Goal: Task Accomplishment & Management: Manage account settings

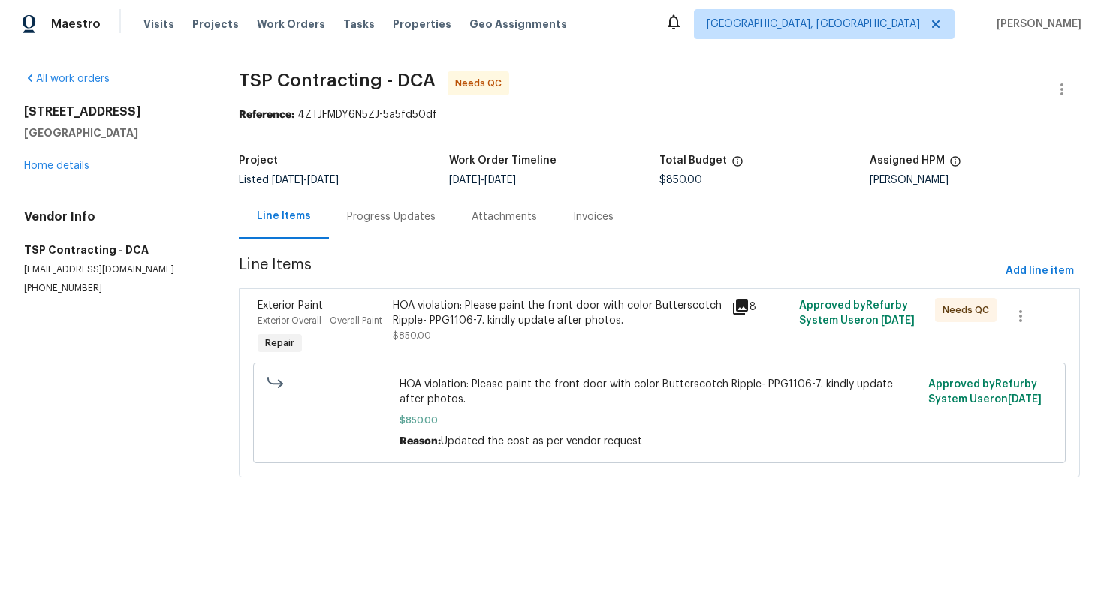
click at [386, 217] on div "Progress Updates" at bounding box center [391, 217] width 89 height 15
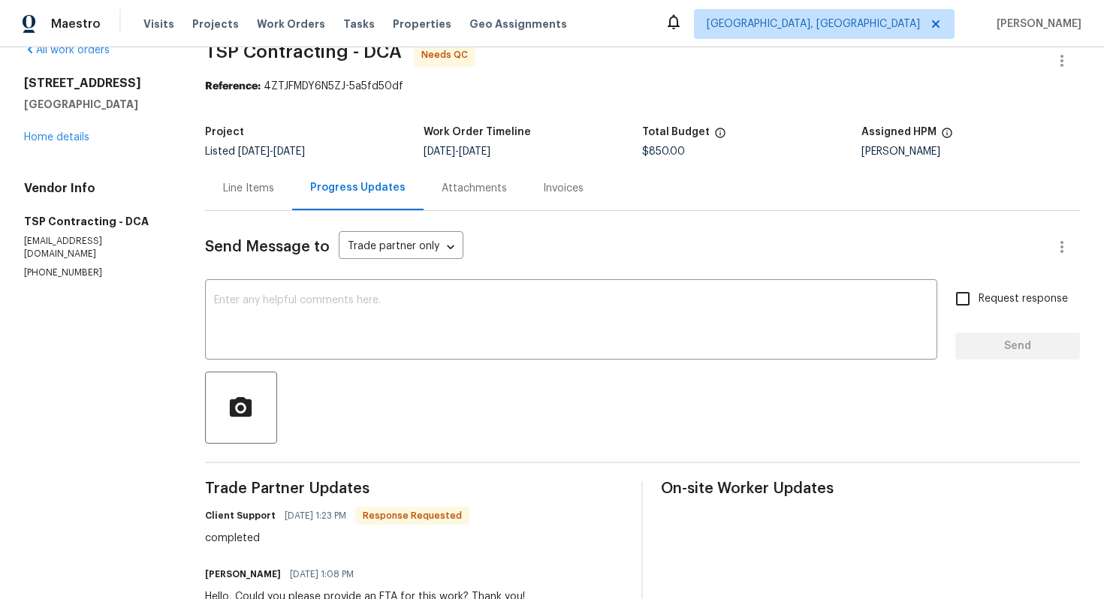
scroll to position [44, 0]
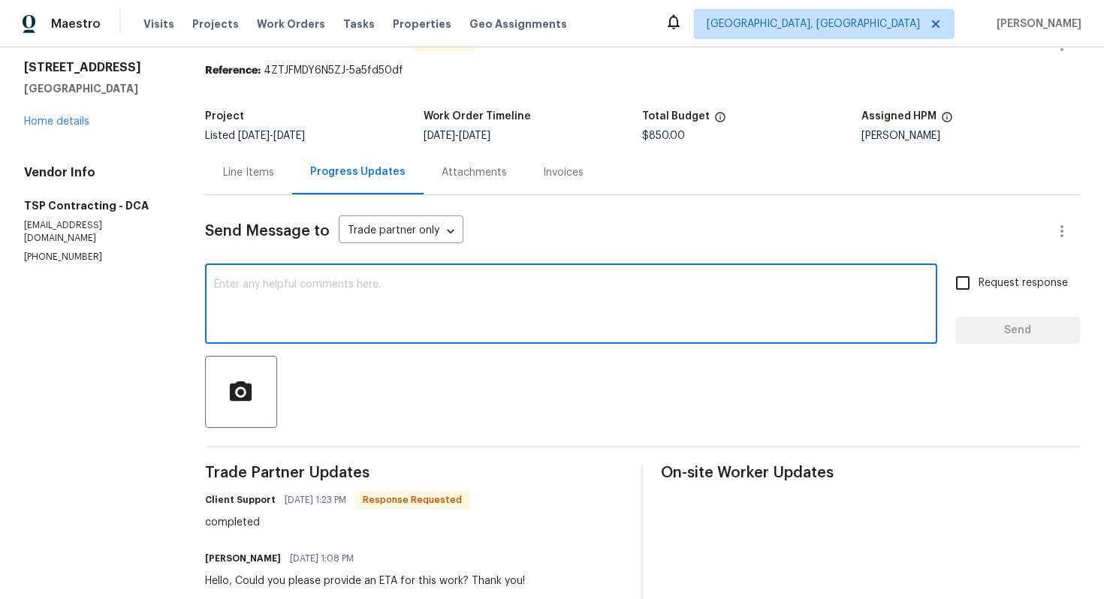
click at [271, 316] on textarea at bounding box center [571, 305] width 714 height 53
type textarea "Thank you!"
click at [986, 332] on span "Send" at bounding box center [1017, 330] width 101 height 19
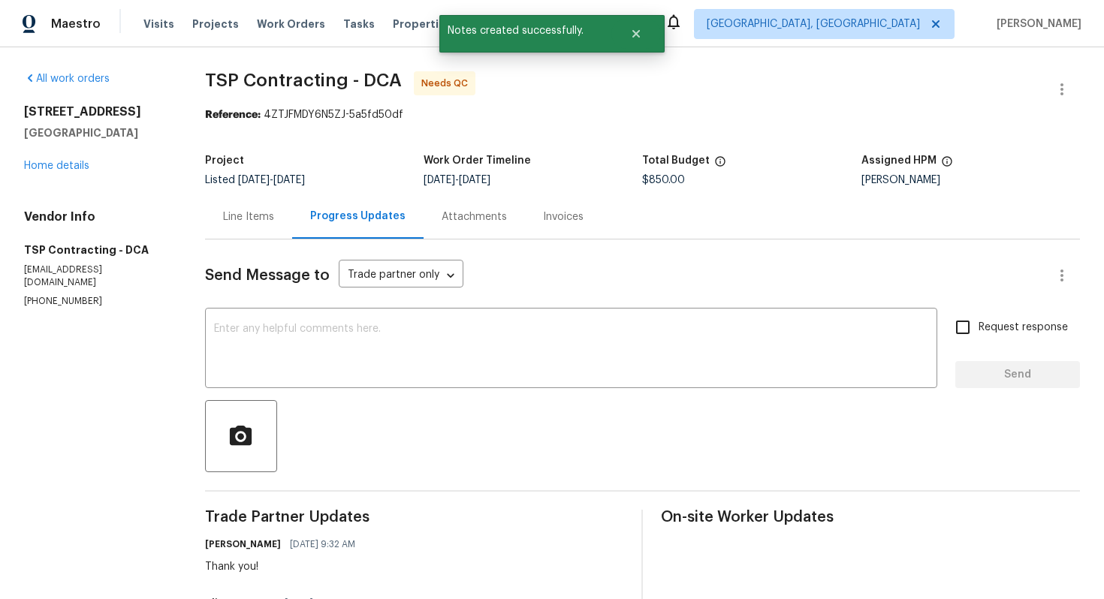
click at [261, 218] on div "Line Items" at bounding box center [248, 217] width 51 height 15
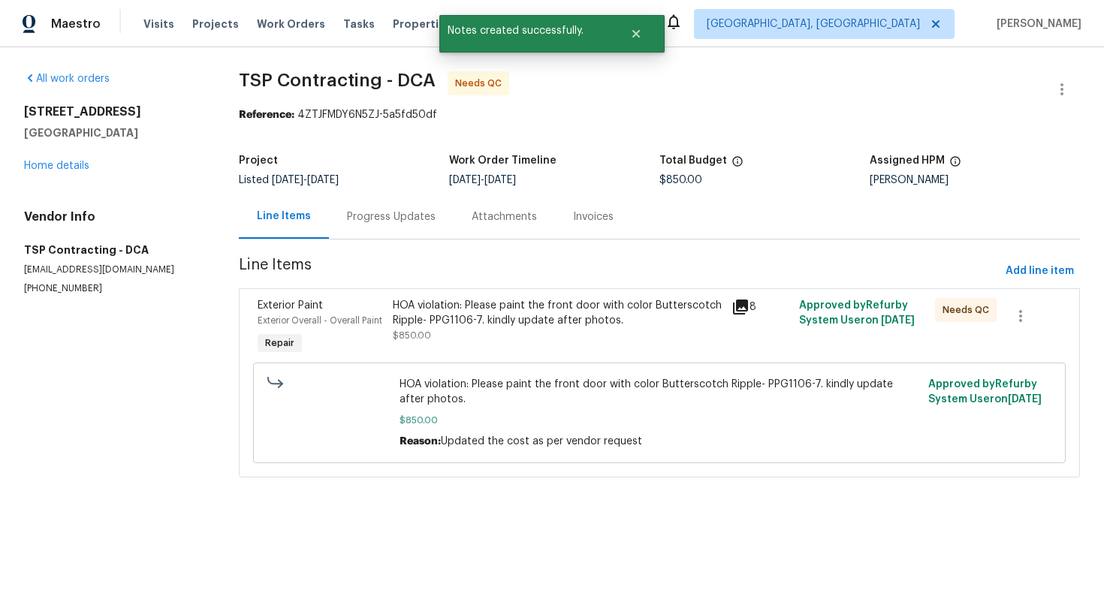
click at [463, 318] on div "HOA violation: Please paint the front door with color Butterscotch Ripple- PPG1…" at bounding box center [558, 313] width 330 height 30
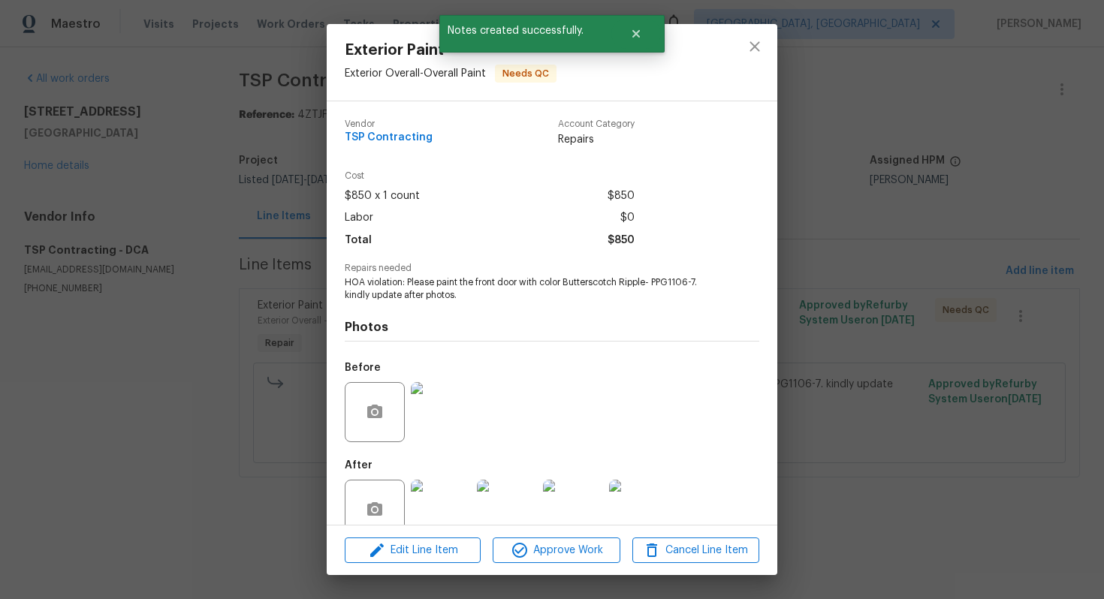
scroll to position [30, 0]
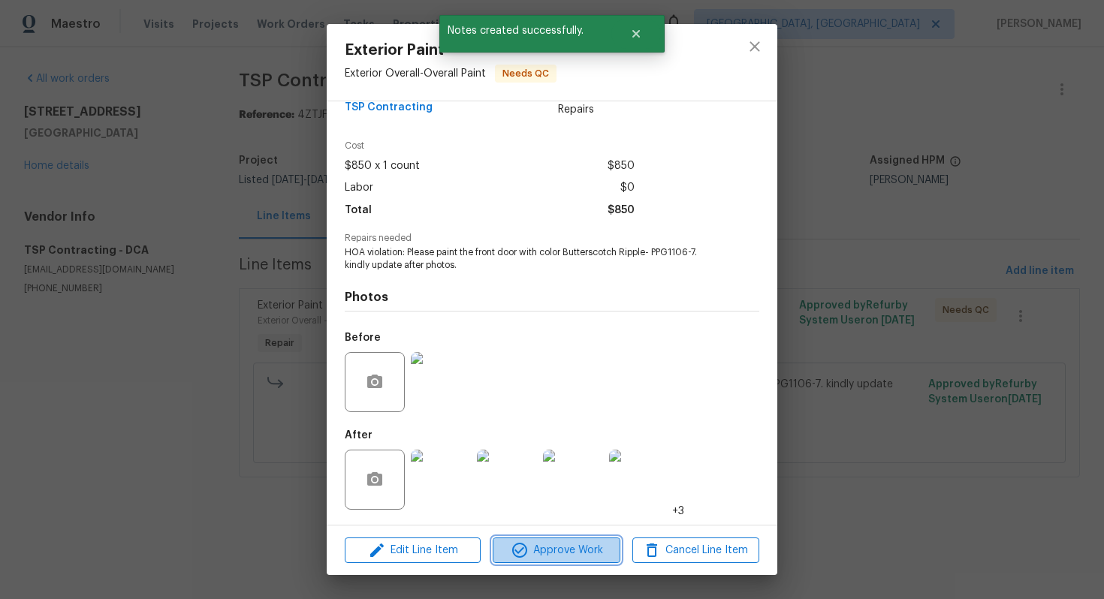
click at [527, 540] on button "Approve Work" at bounding box center [556, 551] width 127 height 26
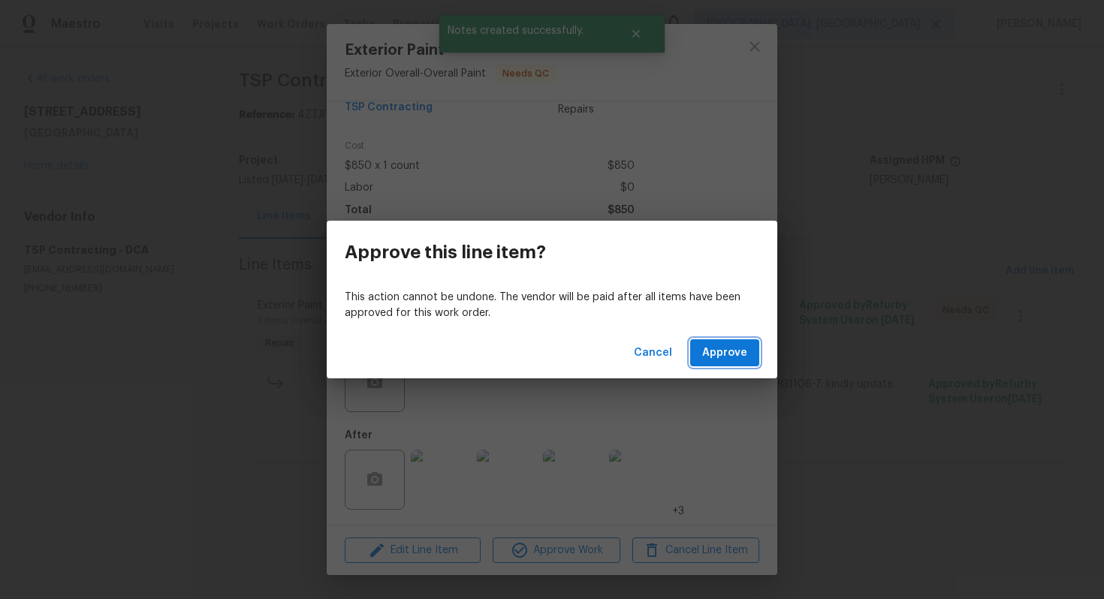
click at [719, 362] on button "Approve" at bounding box center [724, 353] width 69 height 28
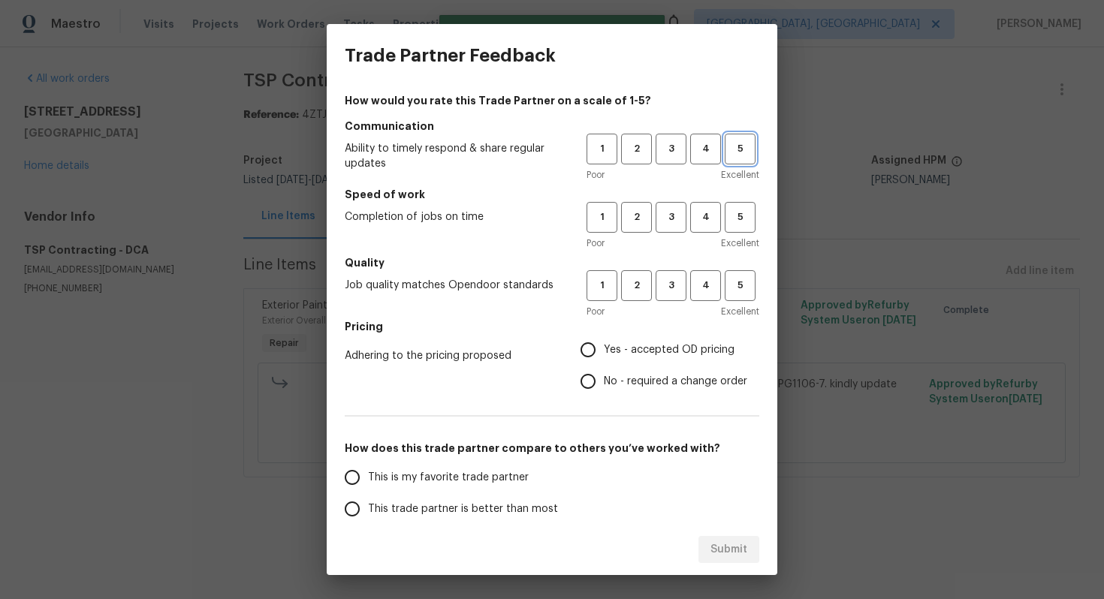
click at [732, 147] on span "5" at bounding box center [740, 148] width 28 height 17
click at [659, 379] on span "No - required a change order" at bounding box center [675, 382] width 143 height 16
click at [604, 379] on input "No - required a change order" at bounding box center [588, 382] width 32 height 32
radio input "true"
click at [496, 481] on span "This is my favorite trade partner" at bounding box center [448, 478] width 161 height 16
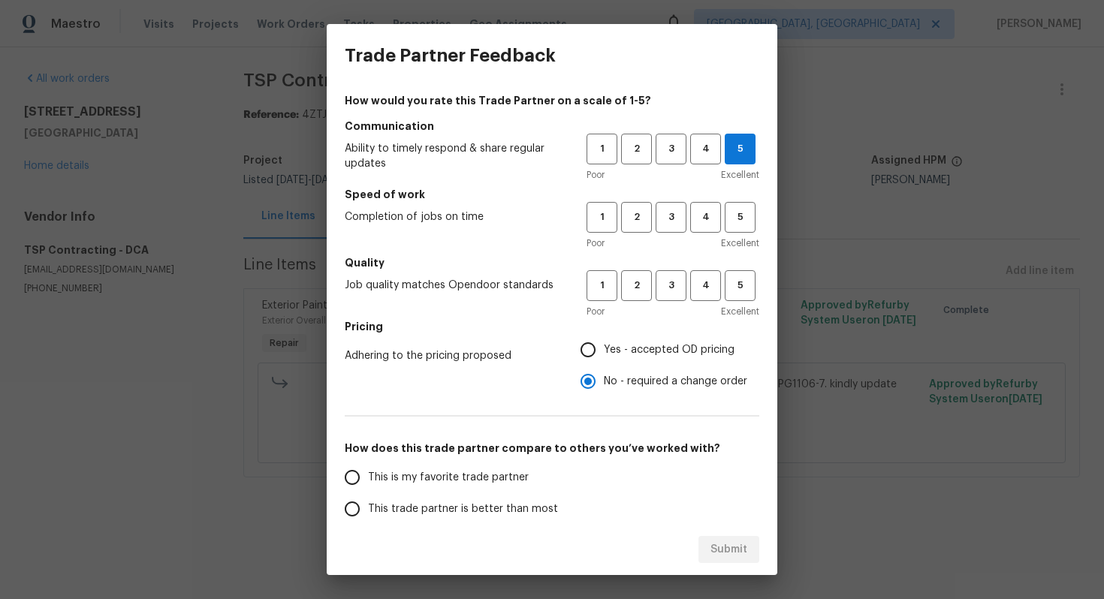
click at [368, 481] on input "This is my favorite trade partner" at bounding box center [352, 478] width 32 height 32
radio input "false"
click at [498, 517] on span "This trade partner is better than most" at bounding box center [463, 510] width 190 height 16
click at [368, 517] on input "This trade partner is better than most" at bounding box center [352, 509] width 32 height 32
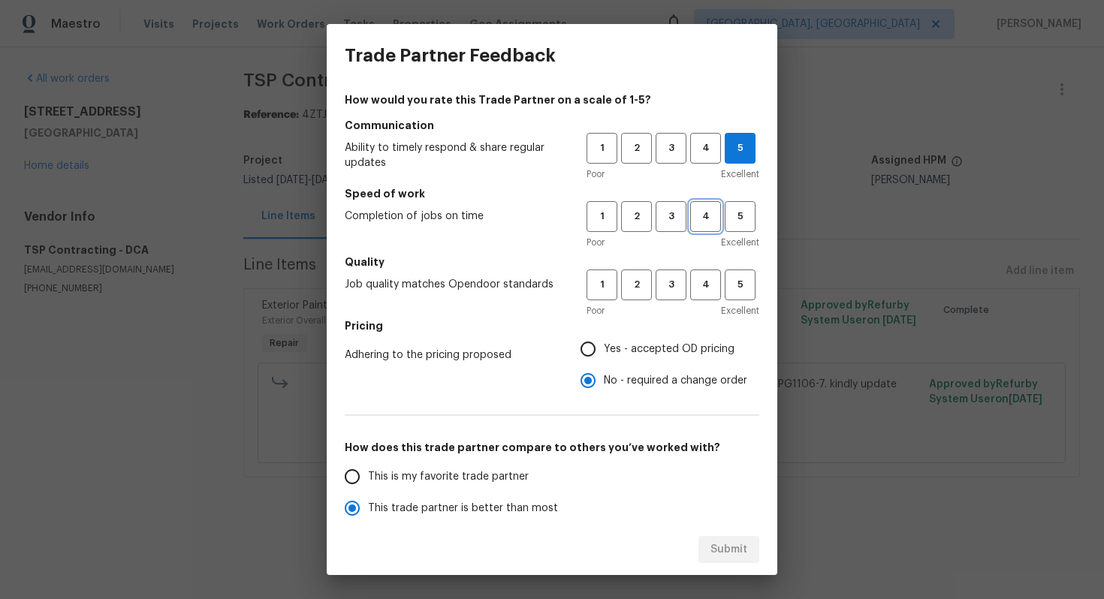
click at [711, 217] on span "4" at bounding box center [706, 216] width 28 height 17
radio input "true"
click at [740, 286] on span "5" at bounding box center [740, 284] width 28 height 17
click at [729, 546] on span "Submit" at bounding box center [729, 550] width 37 height 19
radio input "false"
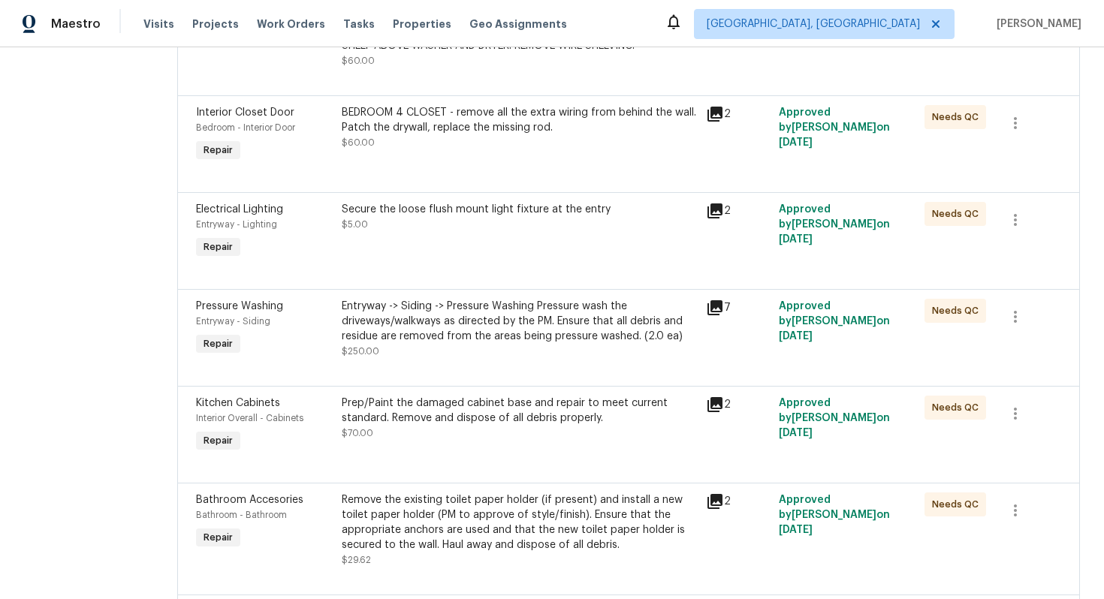
scroll to position [1854, 0]
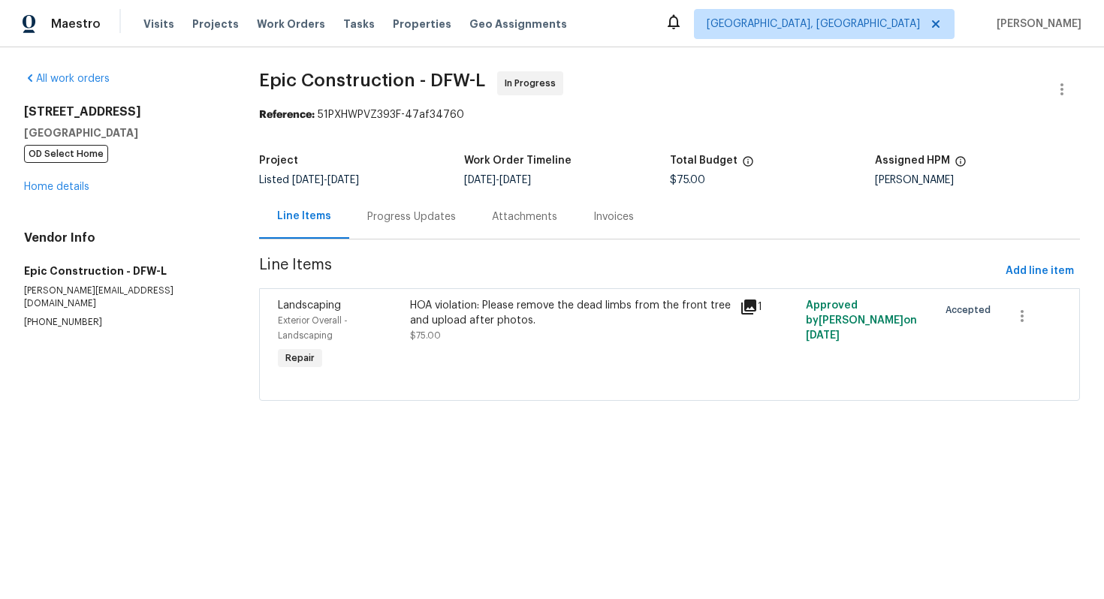
click at [398, 224] on div "Progress Updates" at bounding box center [411, 217] width 89 height 15
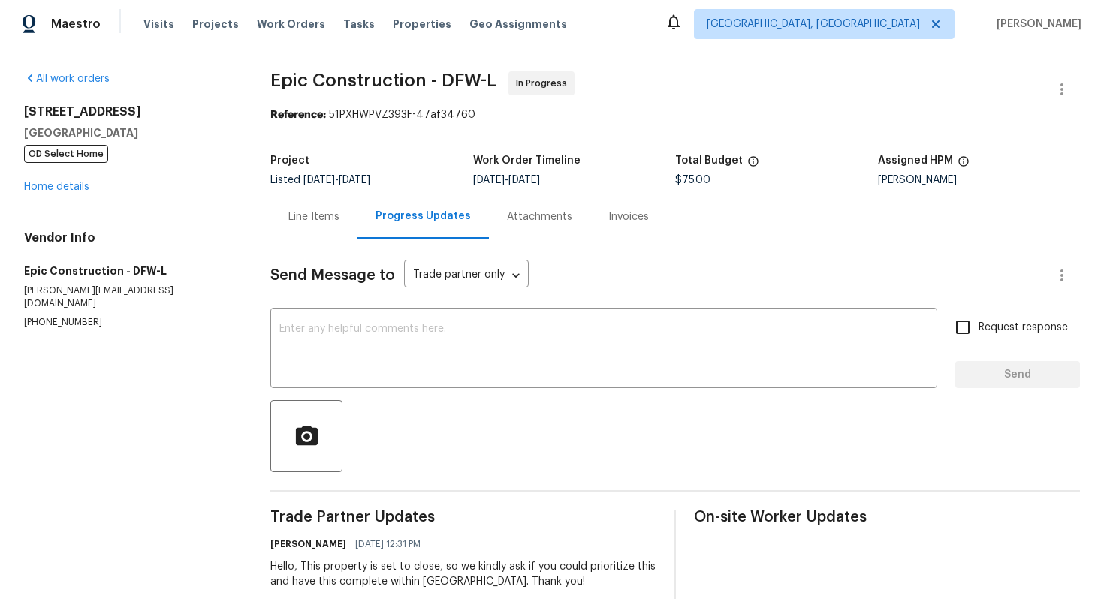
click at [321, 225] on div "Line Items" at bounding box center [313, 217] width 87 height 44
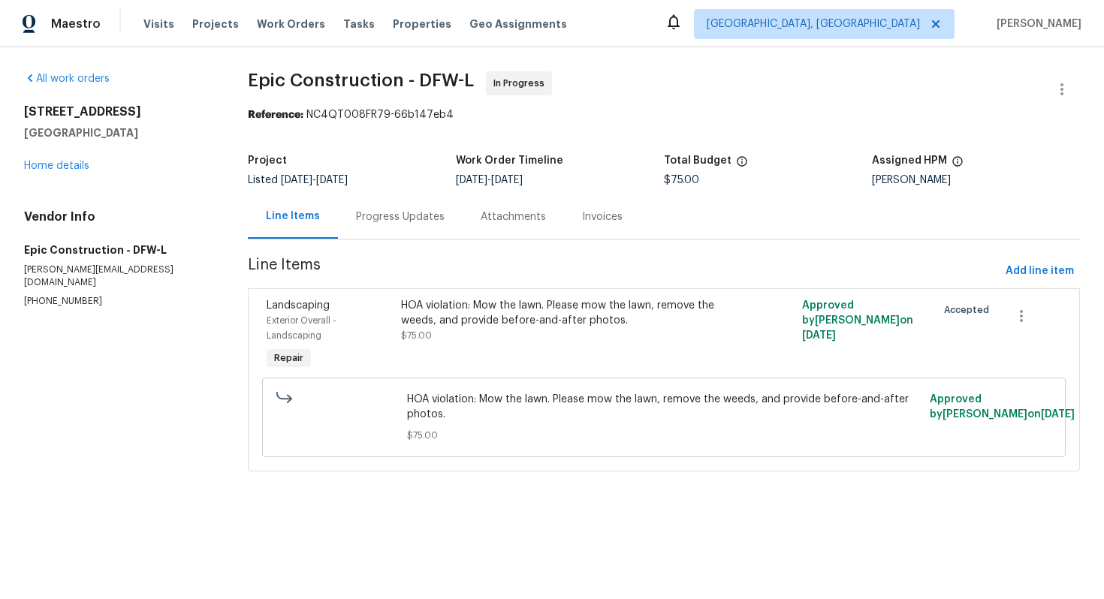
click at [385, 216] on div "Progress Updates" at bounding box center [400, 217] width 89 height 15
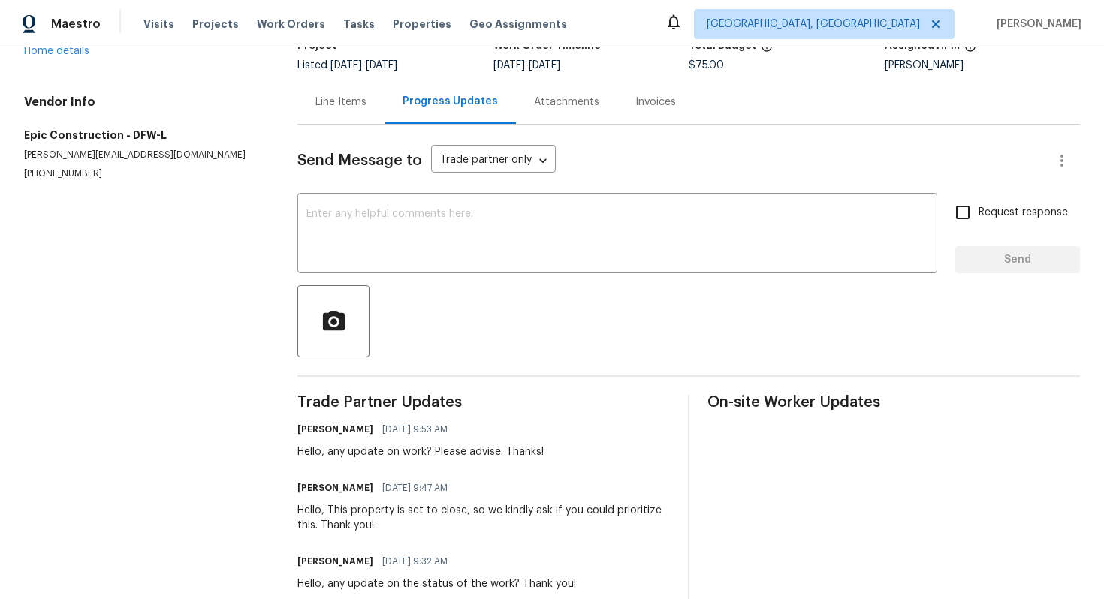
scroll to position [149, 0]
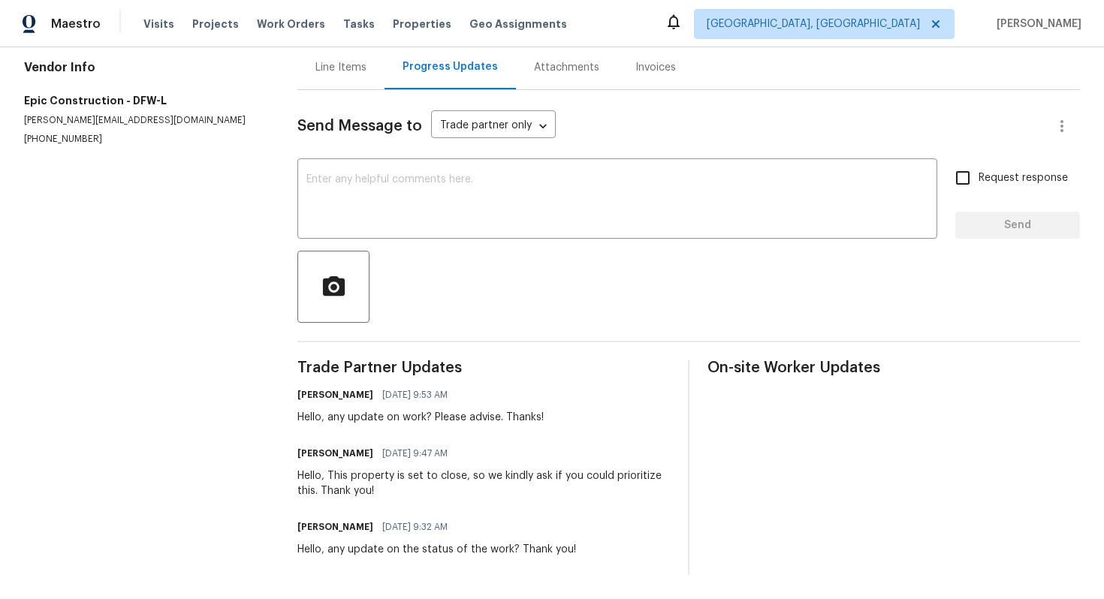
click at [64, 134] on p "(214) 208-1878" at bounding box center [142, 139] width 237 height 13
copy p "(214) 208-1878"
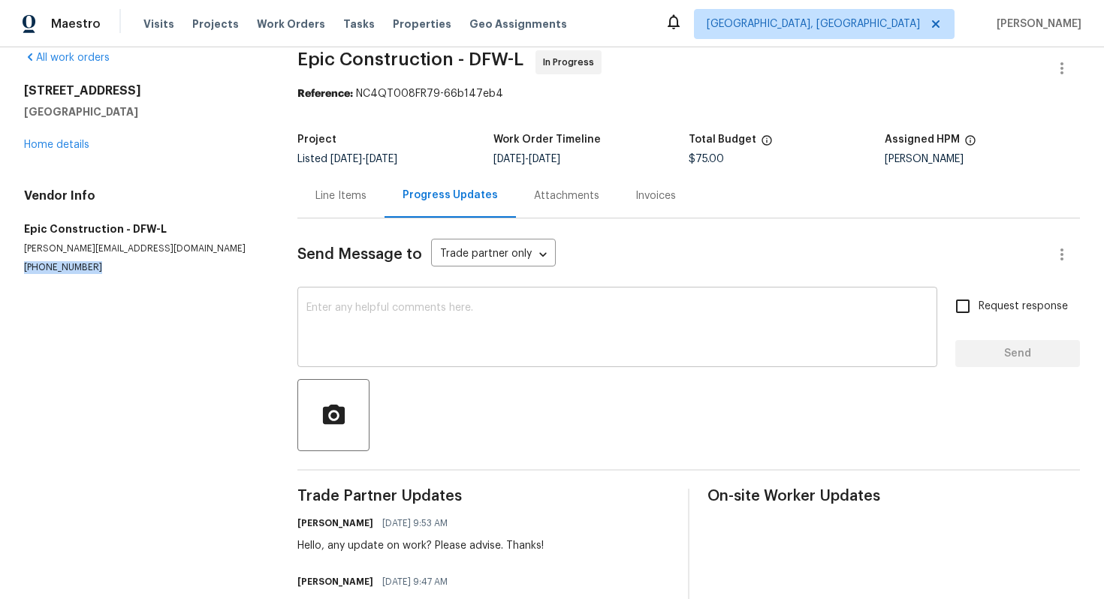
scroll to position [0, 0]
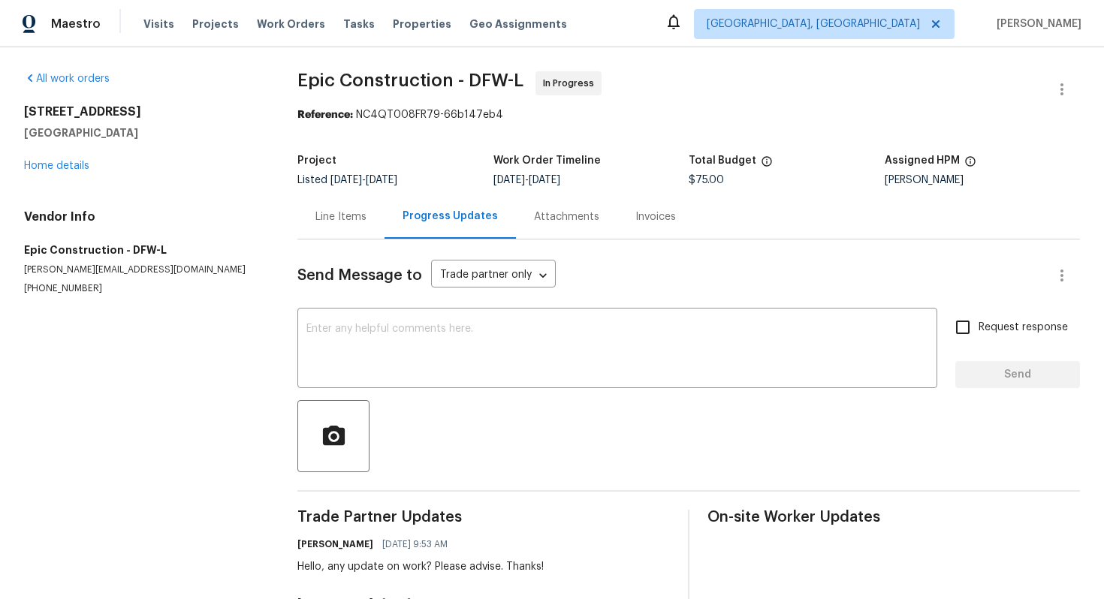
click at [332, 227] on div "Line Items" at bounding box center [340, 217] width 87 height 44
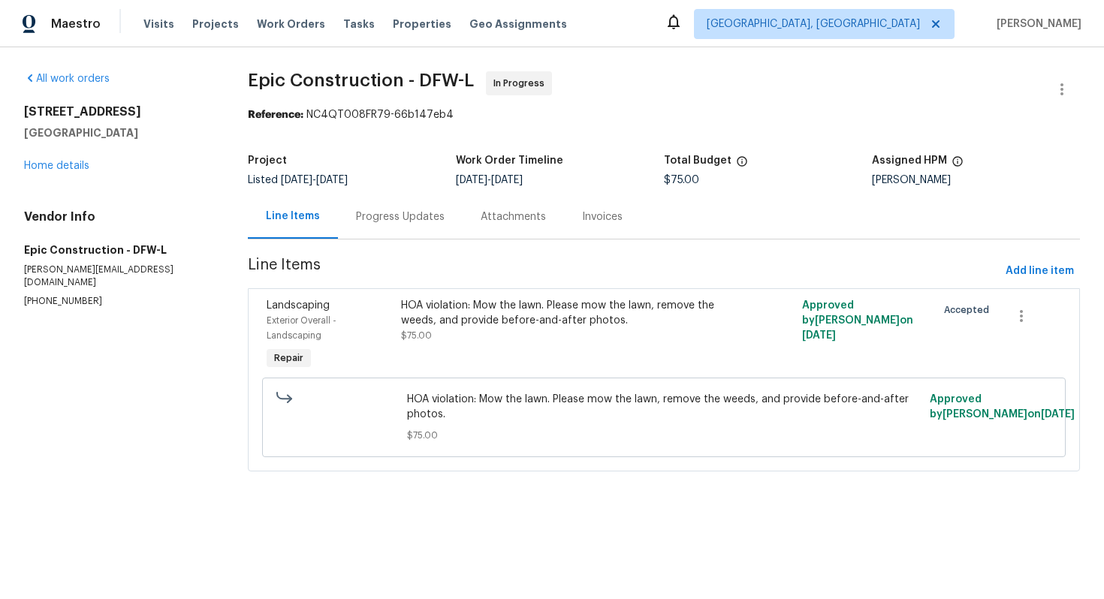
click at [397, 224] on div "Progress Updates" at bounding box center [400, 217] width 89 height 15
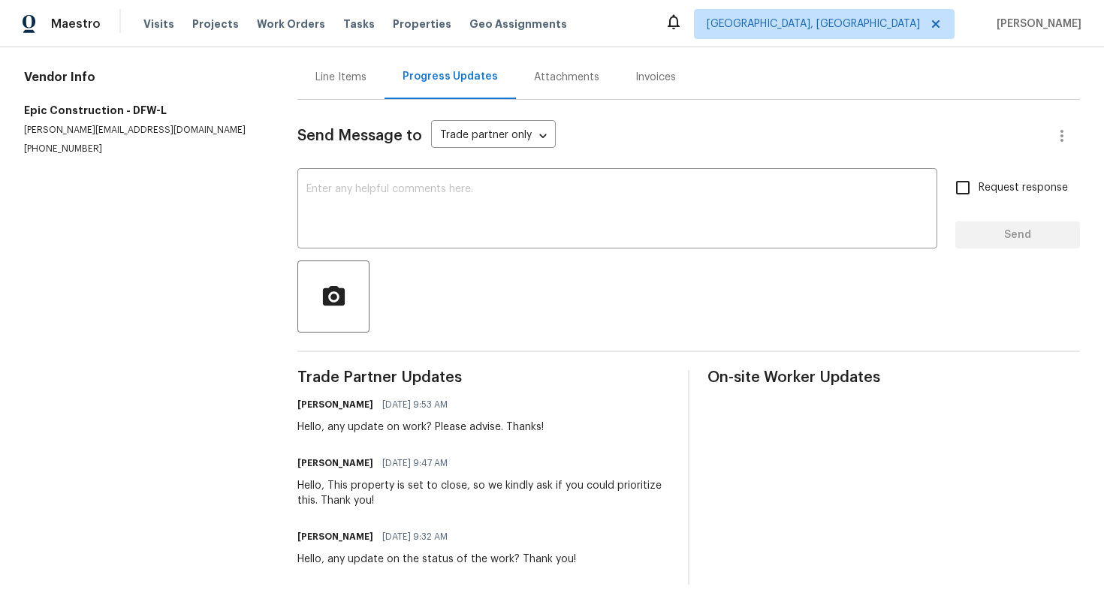
scroll to position [149, 0]
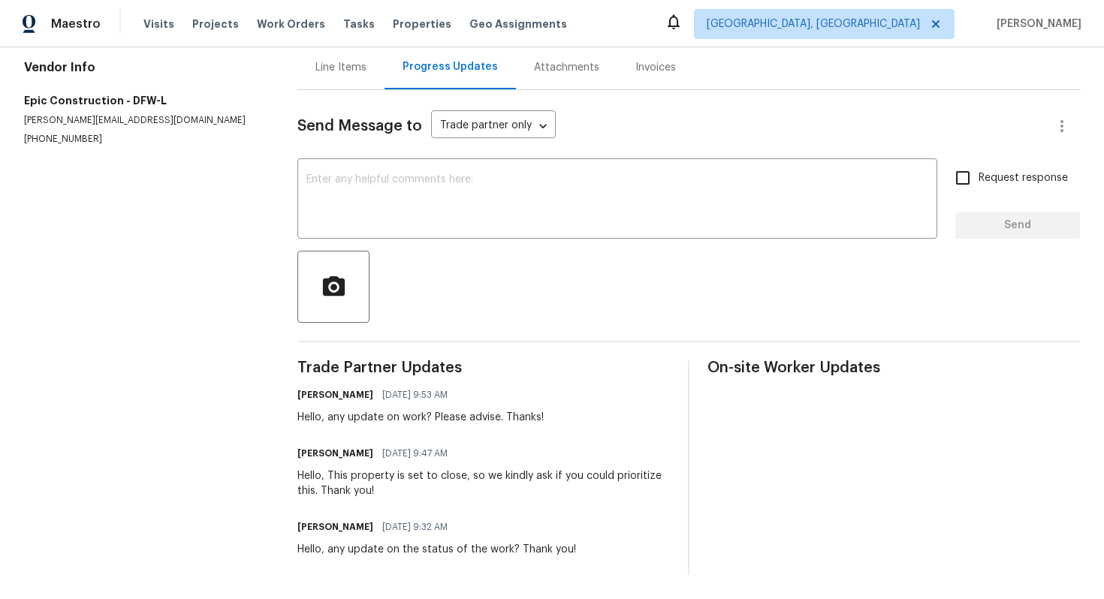
click at [355, 79] on div "Line Items" at bounding box center [340, 67] width 87 height 44
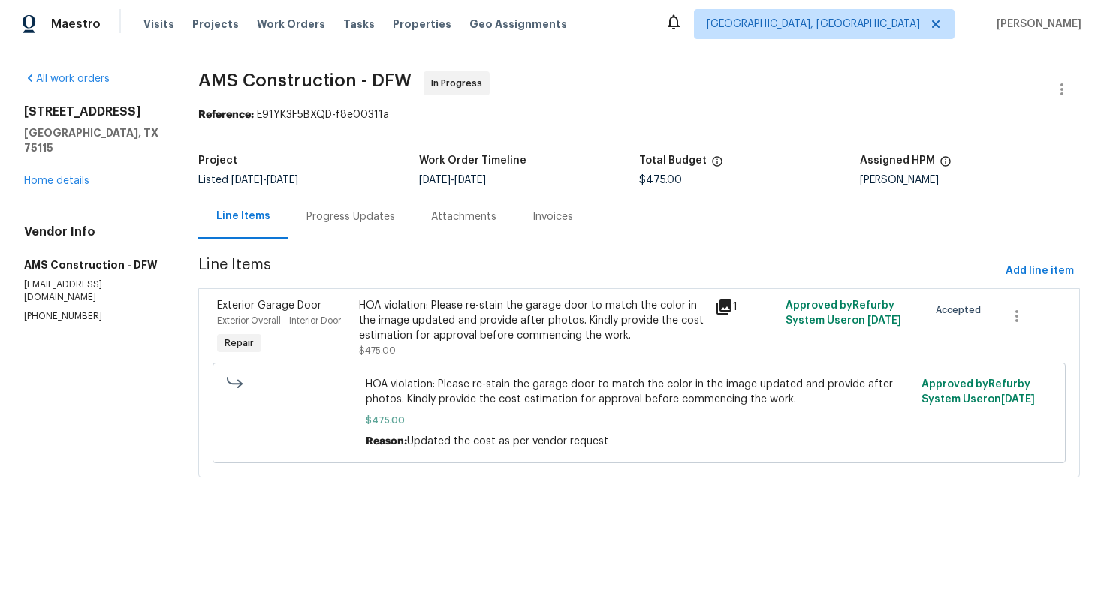
click at [371, 226] on div "Progress Updates" at bounding box center [350, 217] width 125 height 44
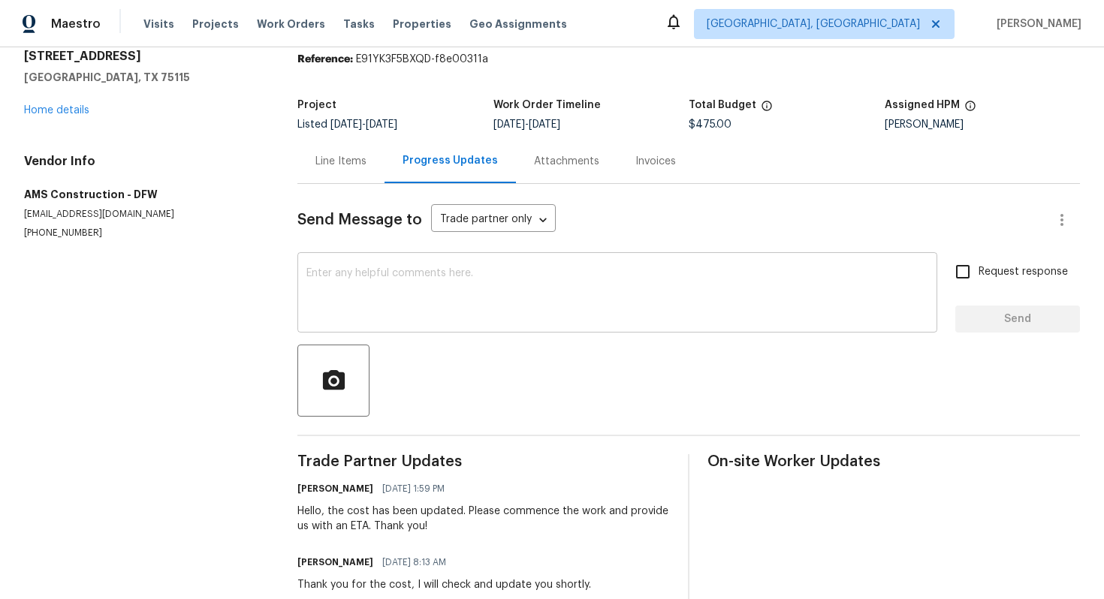
scroll to position [61, 0]
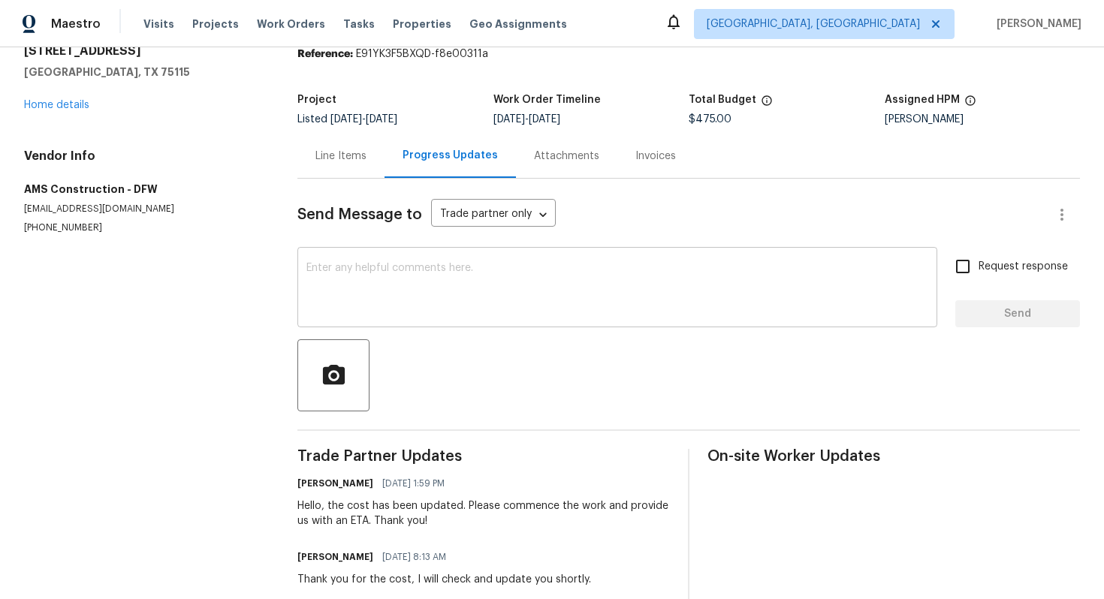
click at [373, 282] on textarea at bounding box center [617, 289] width 622 height 53
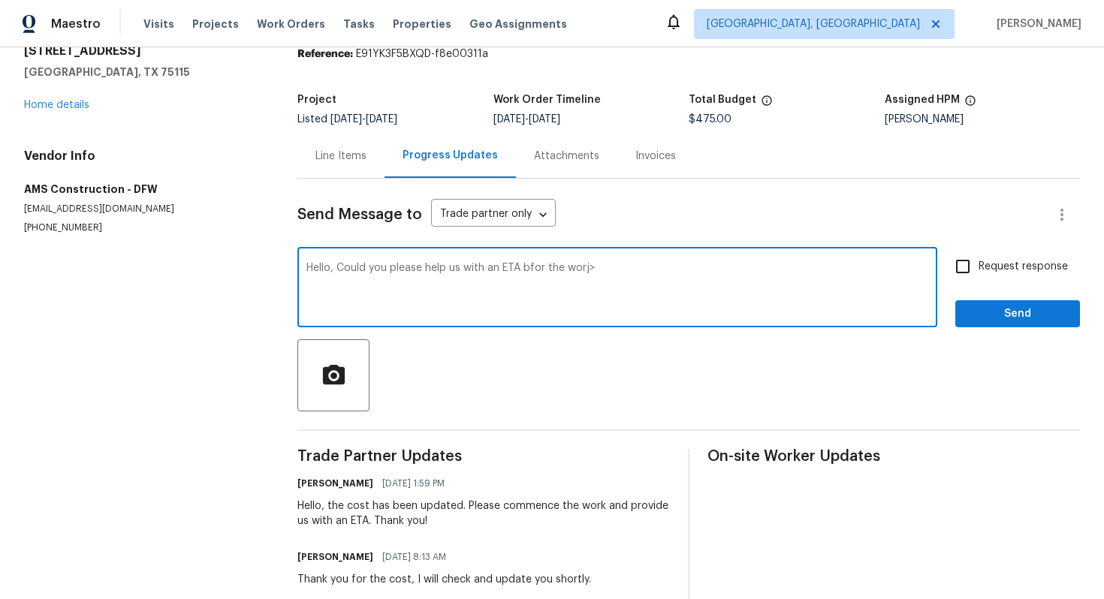
click at [530, 267] on textarea "Hello, Could you please help us with an ETA bfor the worj>" at bounding box center [617, 289] width 622 height 53
click at [586, 272] on textarea "Hello, Could you please help us with an ETA for the worj>" at bounding box center [617, 289] width 622 height 53
type textarea "Hello, Could you please help us with an ETA for the work? Thank you!"
click at [1000, 270] on span "Request response" at bounding box center [1023, 267] width 89 height 16
click at [979, 270] on input "Request response" at bounding box center [963, 267] width 32 height 32
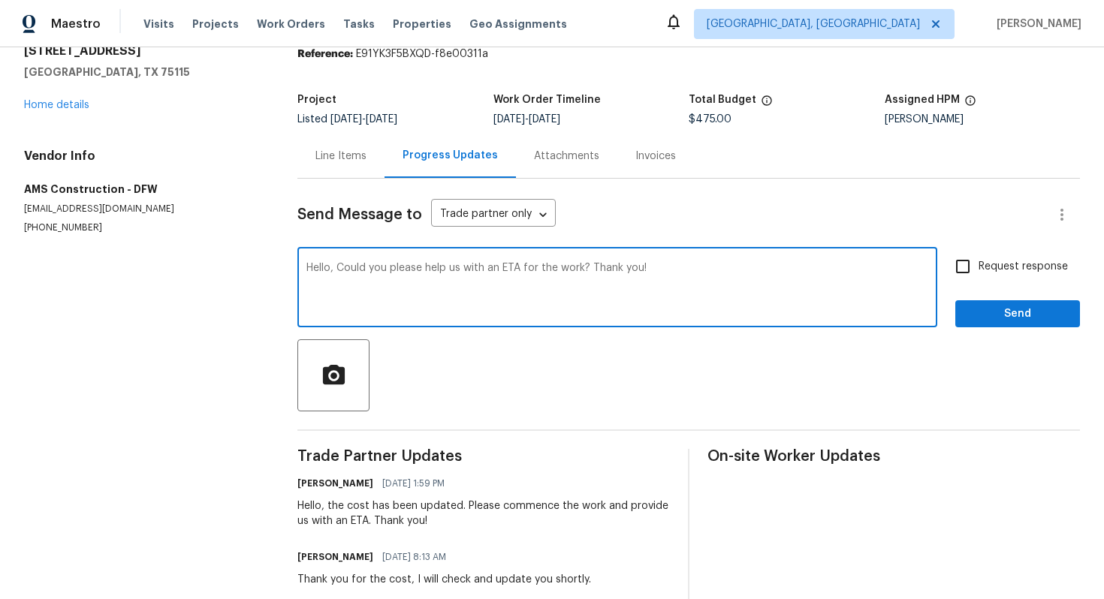
checkbox input "true"
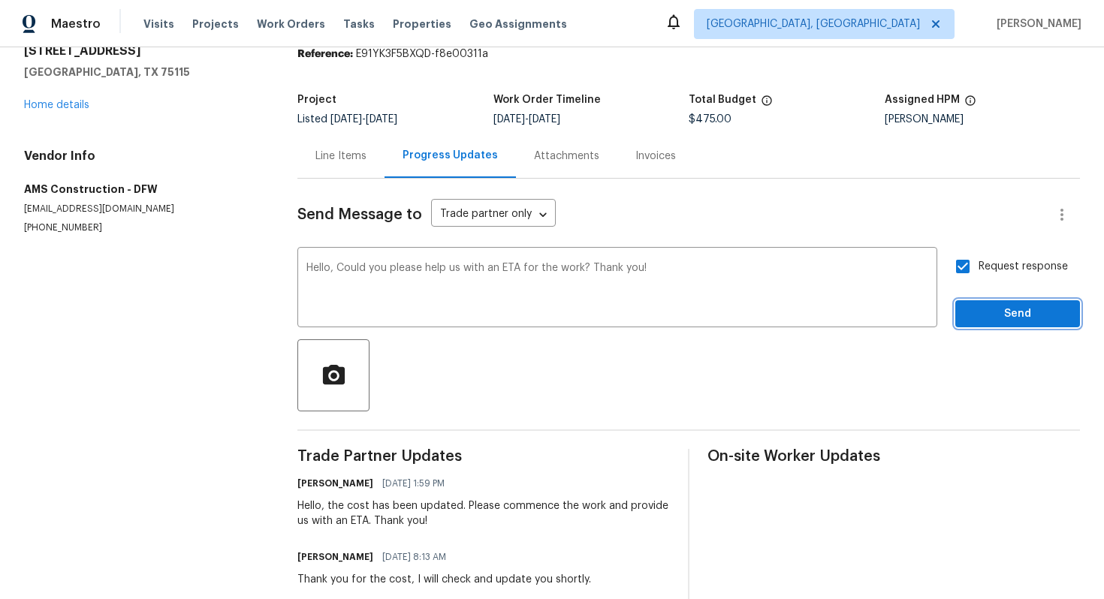
click at [997, 327] on button "Send" at bounding box center [1017, 314] width 125 height 28
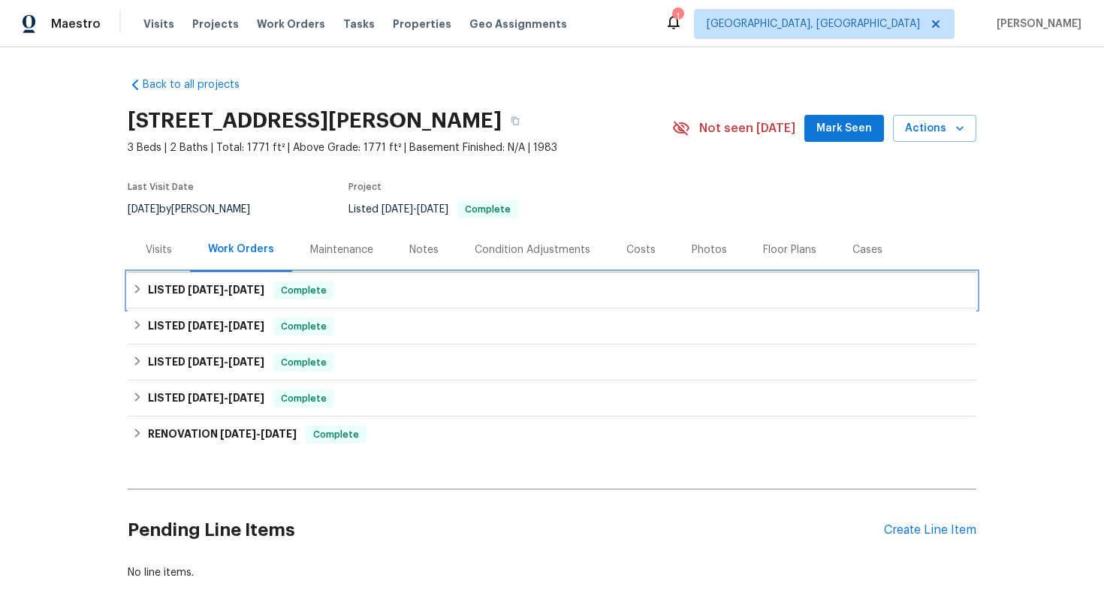
click at [394, 298] on div "LISTED 8/5/25 - 8/12/25 Complete" at bounding box center [552, 291] width 840 height 18
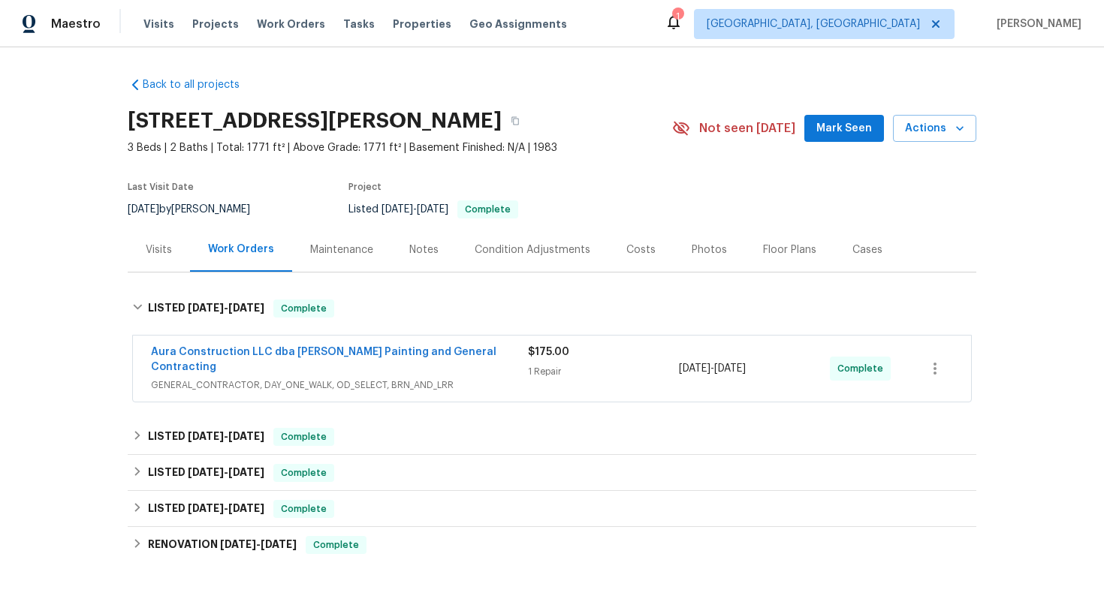
click at [466, 378] on span "GENERAL_CONTRACTOR, DAY_ONE_WALK, OD_SELECT, BRN_AND_LRR" at bounding box center [339, 385] width 377 height 15
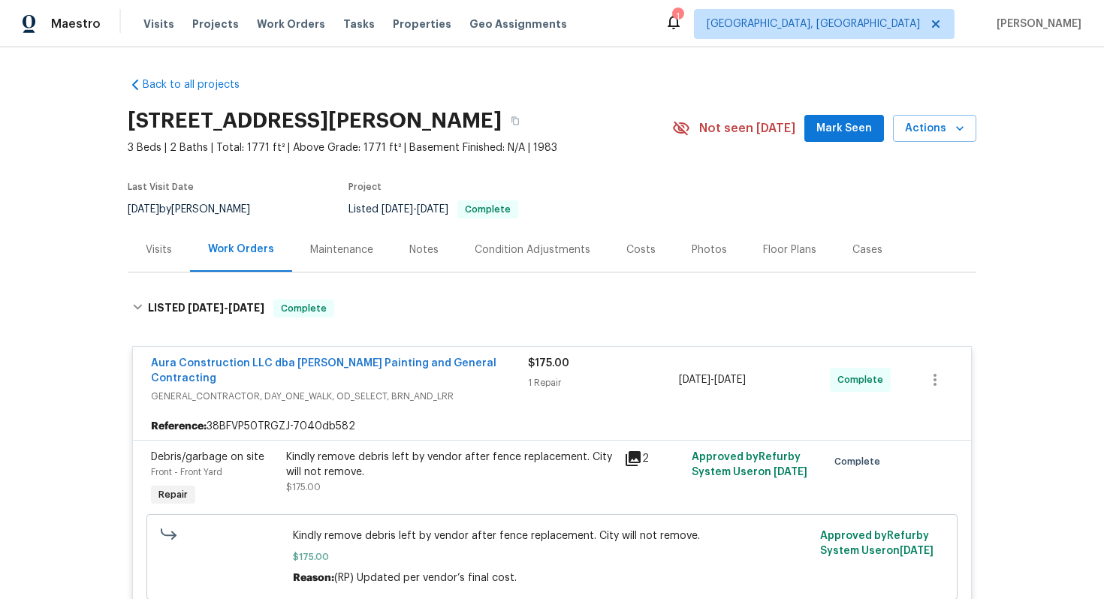
click at [385, 450] on div "Kindly remove debris left by vendor after fence replacement. City will not remo…" at bounding box center [450, 465] width 329 height 30
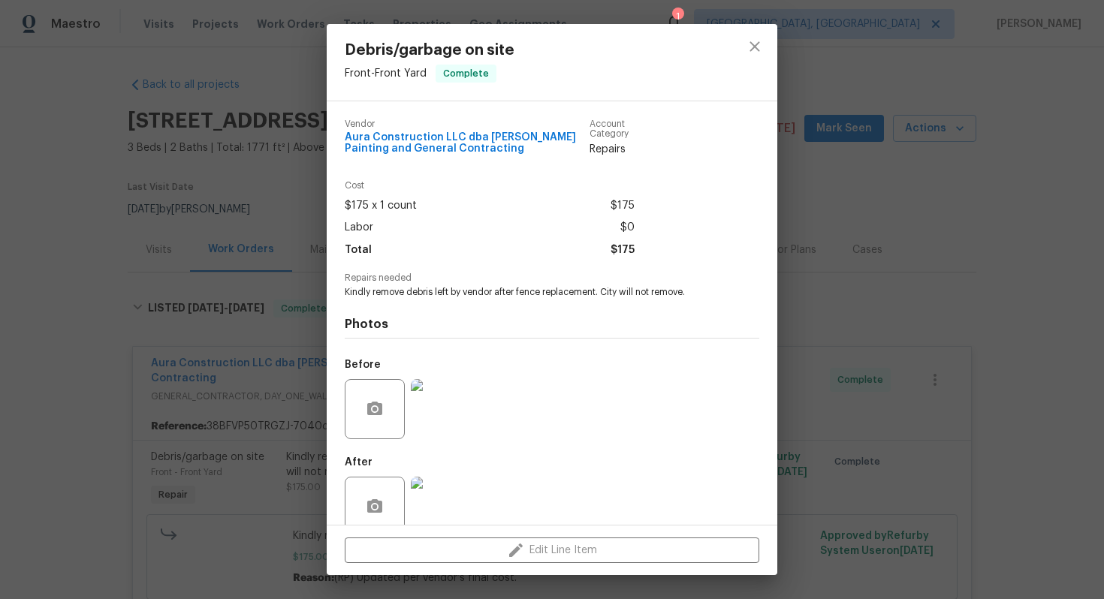
scroll to position [27, 0]
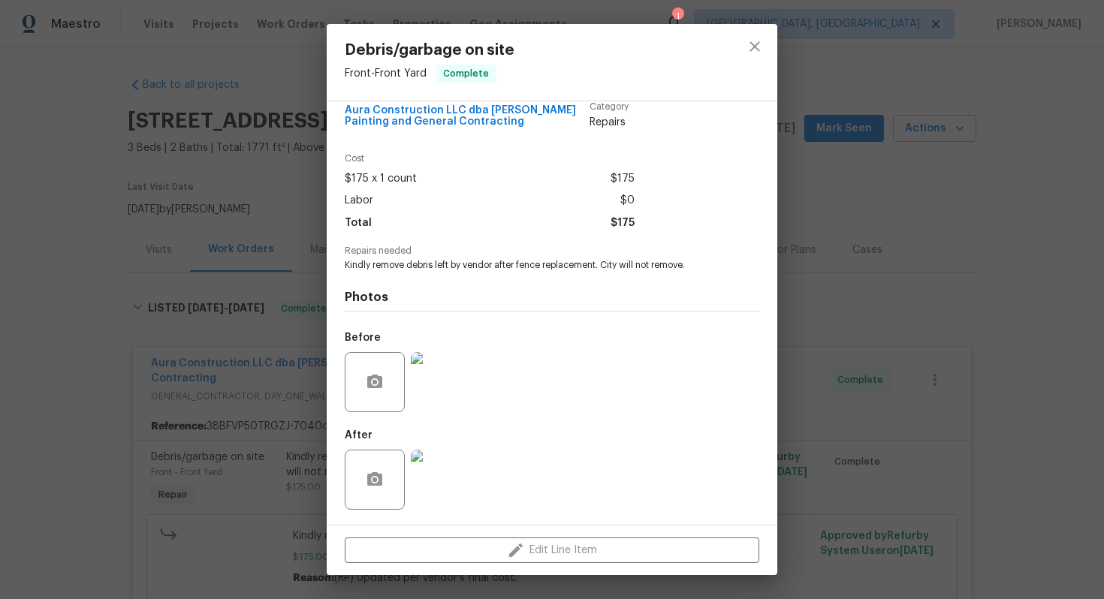
click at [442, 395] on img at bounding box center [441, 382] width 60 height 60
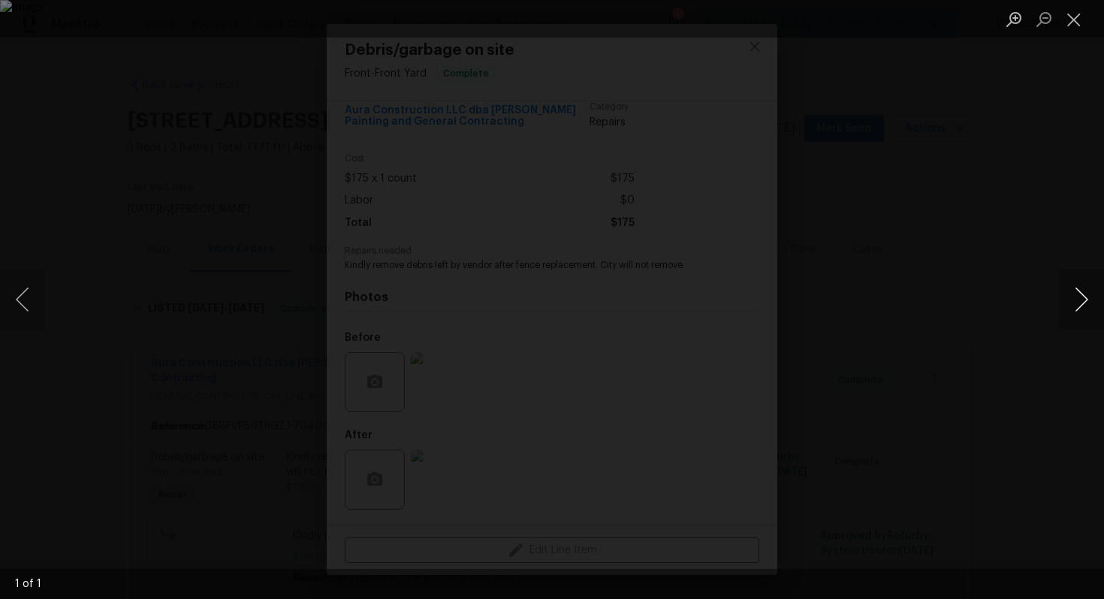
click at [1076, 304] on button "Next image" at bounding box center [1081, 300] width 45 height 60
click at [1083, 311] on button "Next image" at bounding box center [1081, 300] width 45 height 60
click at [1082, 16] on button "Close lightbox" at bounding box center [1074, 19] width 30 height 26
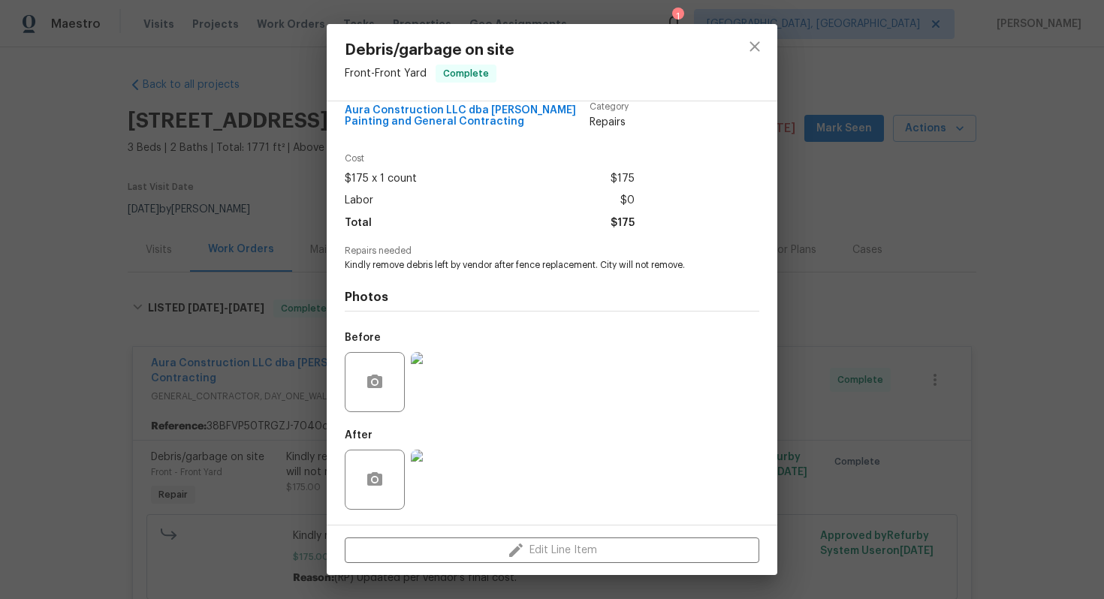
click at [438, 492] on img at bounding box center [441, 480] width 60 height 60
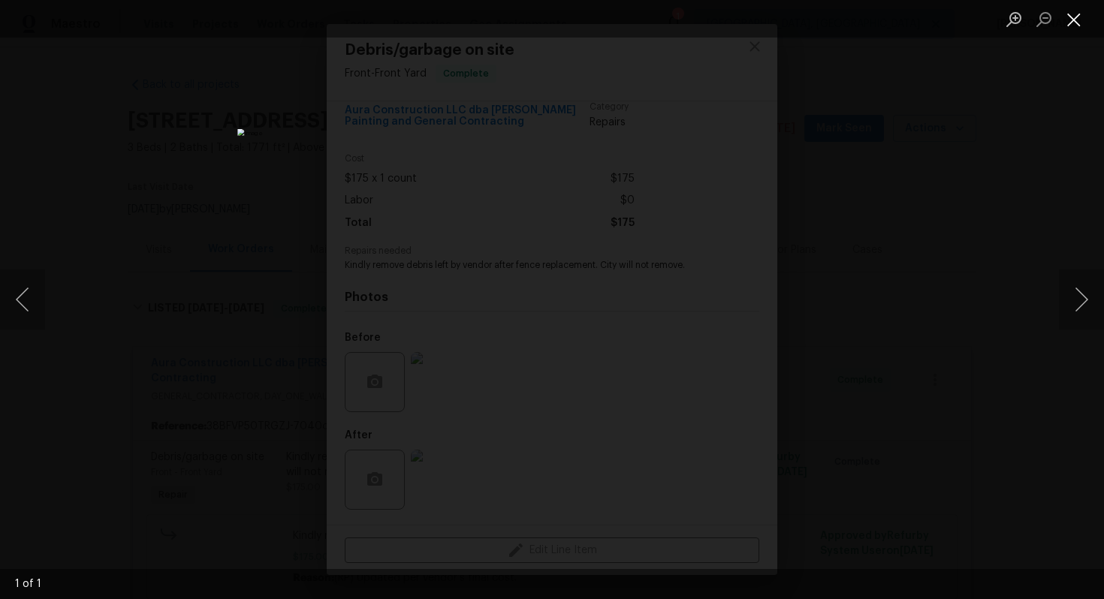
click at [1065, 18] on button "Close lightbox" at bounding box center [1074, 19] width 30 height 26
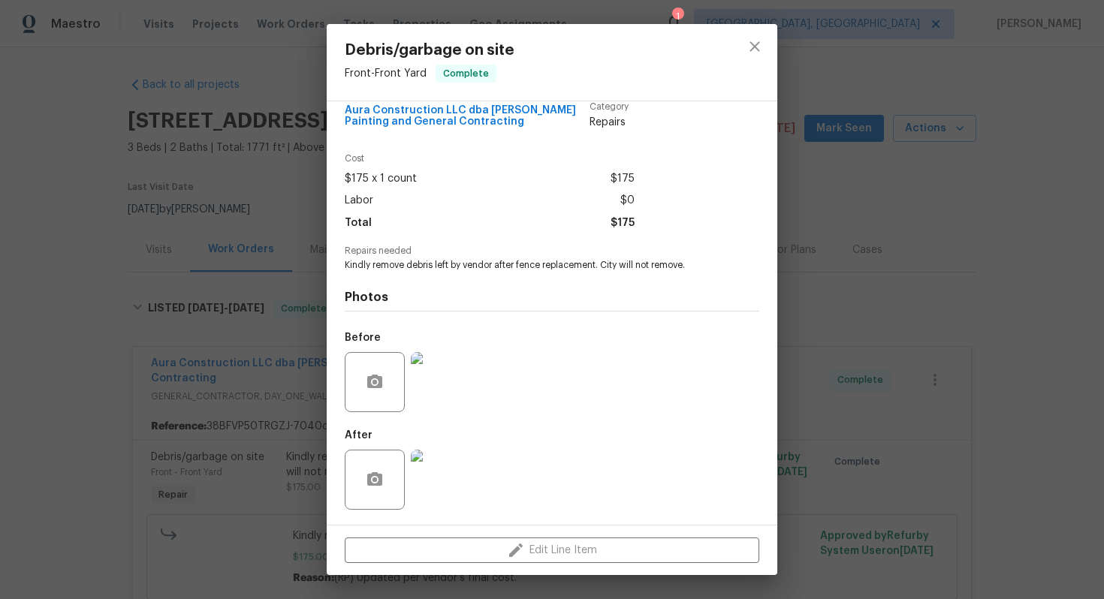
click at [131, 322] on div "Debris/garbage on site Front - Front Yard Complete Vendor Aura Construction LLC…" at bounding box center [552, 299] width 1104 height 599
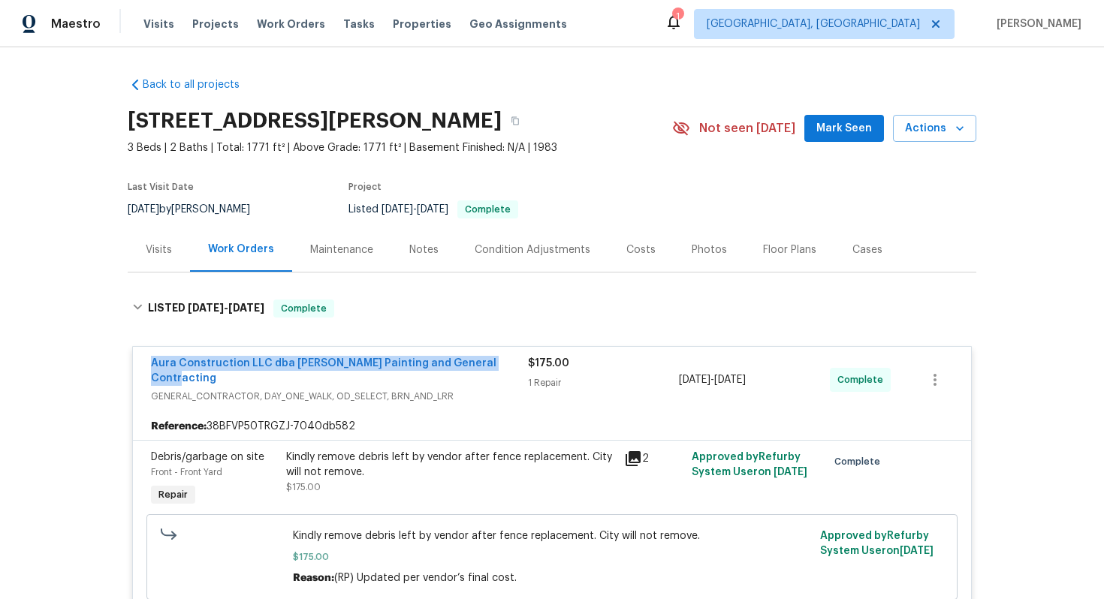
drag, startPoint x: 506, startPoint y: 362, endPoint x: 143, endPoint y: 362, distance: 362.8
click at [143, 362] on div "Aura Construction LLC dba Logan's Painting and General Contracting GENERAL_CONT…" at bounding box center [552, 380] width 838 height 66
copy link "Aura Construction LLC dba Logan's Painting and General Contracting"
